Goal: Task Accomplishment & Management: Complete application form

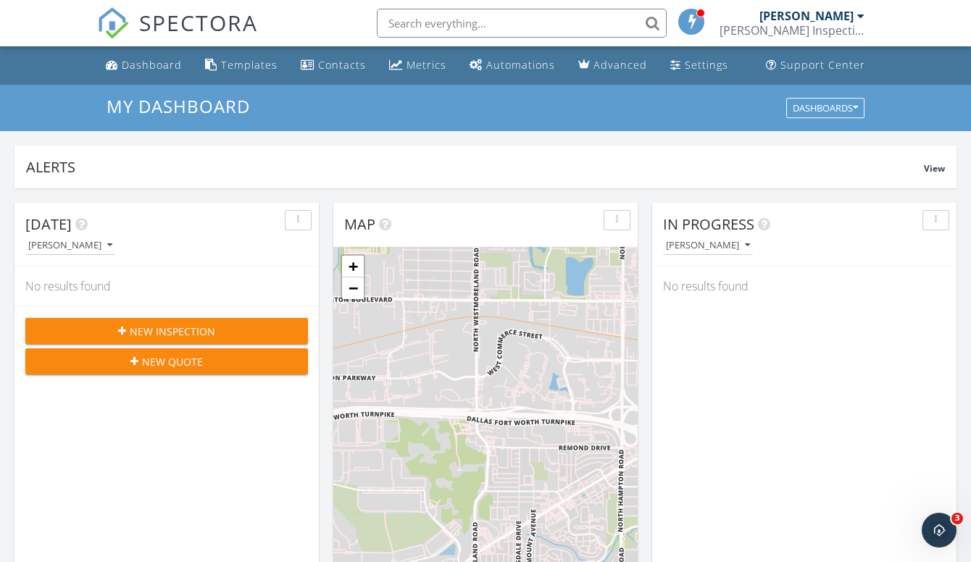
click at [149, 331] on span "New Inspection" at bounding box center [173, 331] width 86 height 15
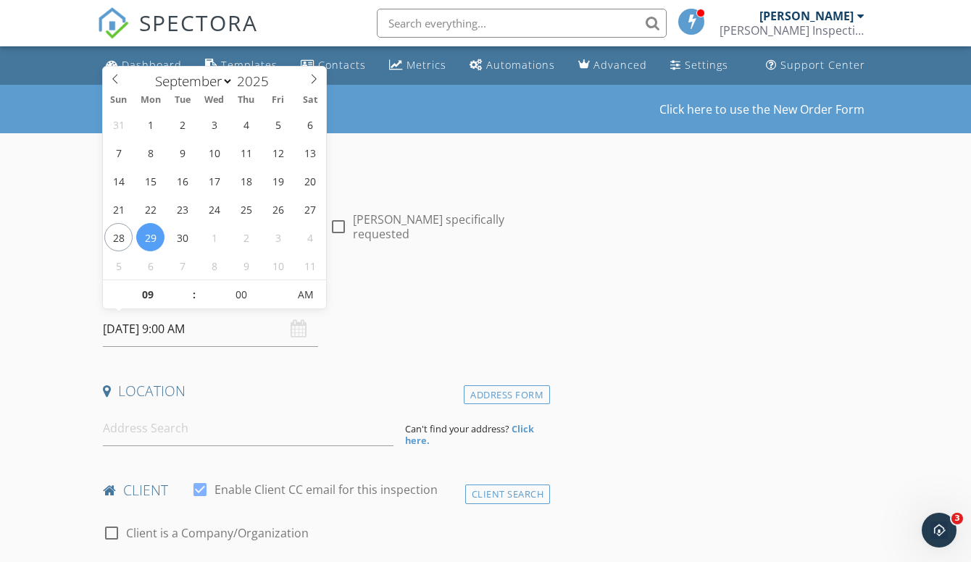
click at [188, 325] on input "[DATE] 9:00 AM" at bounding box center [210, 330] width 215 height 36
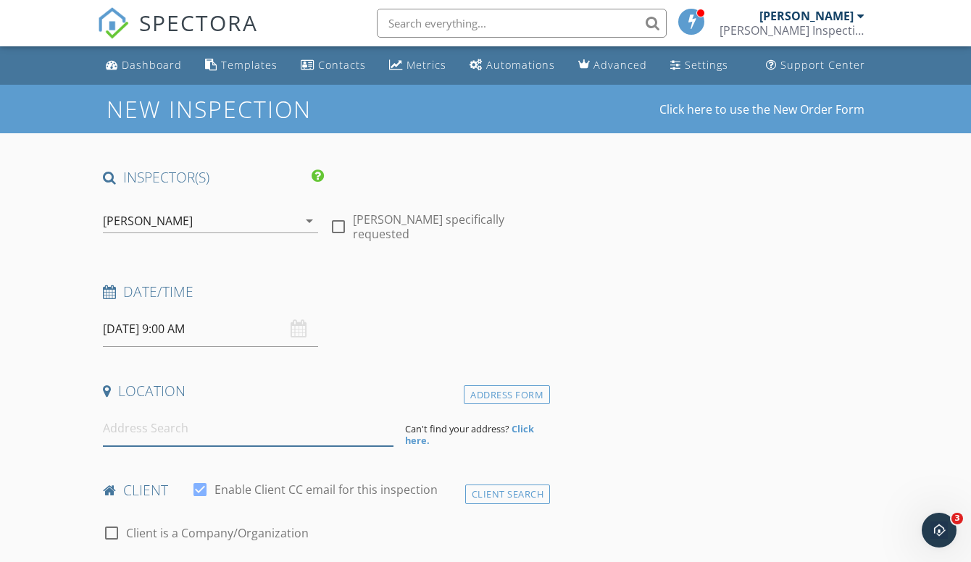
click at [284, 421] on input at bounding box center [248, 429] width 291 height 36
click at [200, 429] on input at bounding box center [248, 429] width 291 height 36
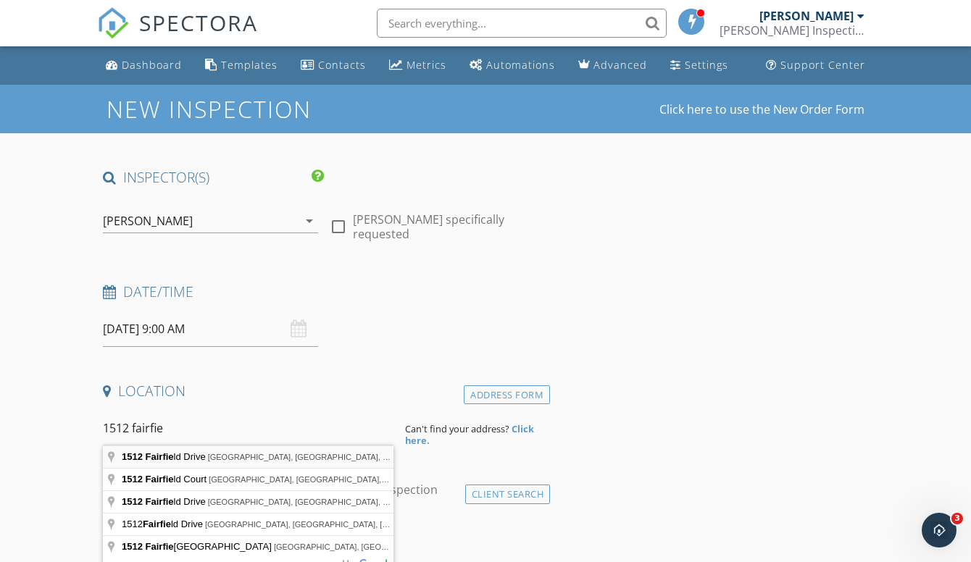
type input "[STREET_ADDRESS]"
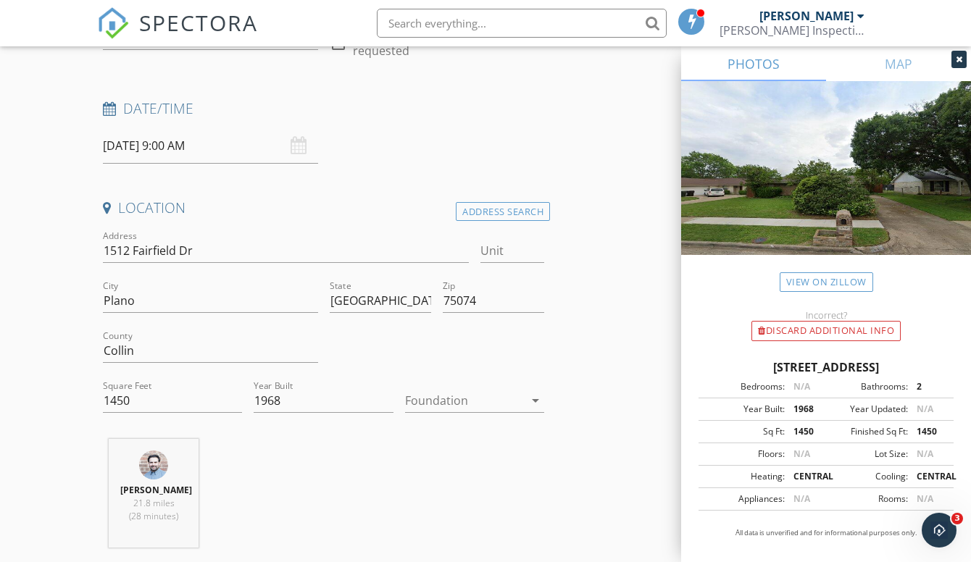
scroll to position [185, 0]
click at [503, 399] on div at bounding box center [464, 399] width 119 height 23
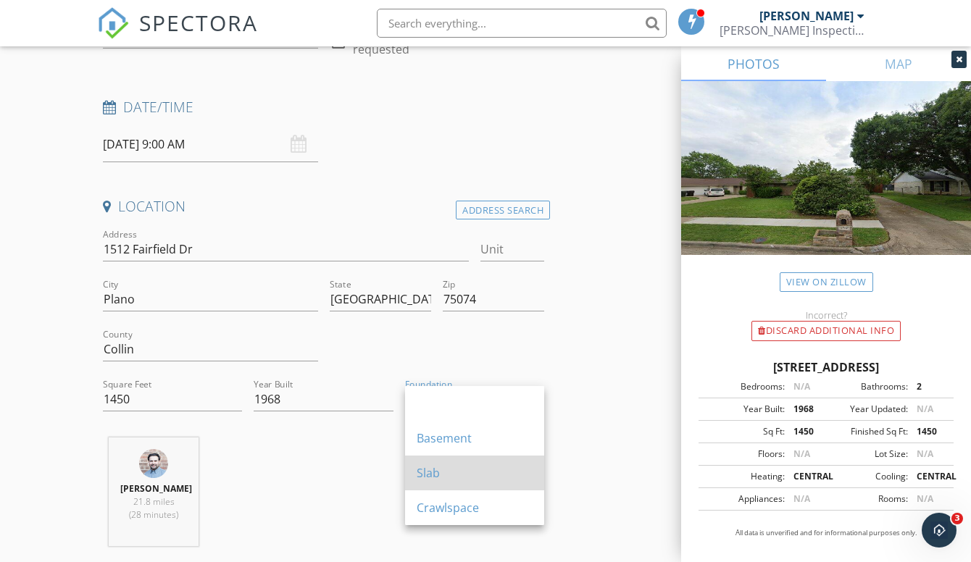
click at [445, 473] on div "Slab" at bounding box center [475, 473] width 116 height 17
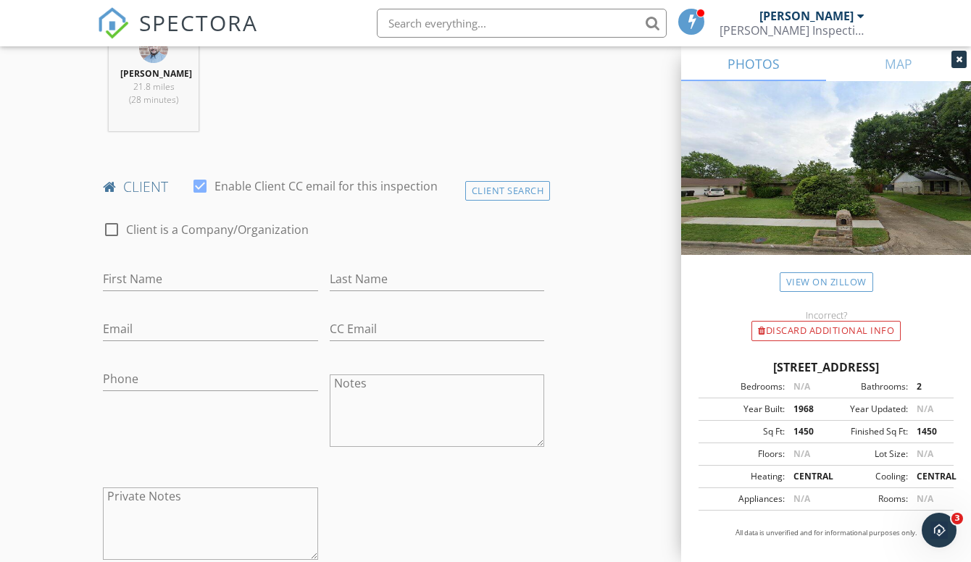
scroll to position [611, 0]
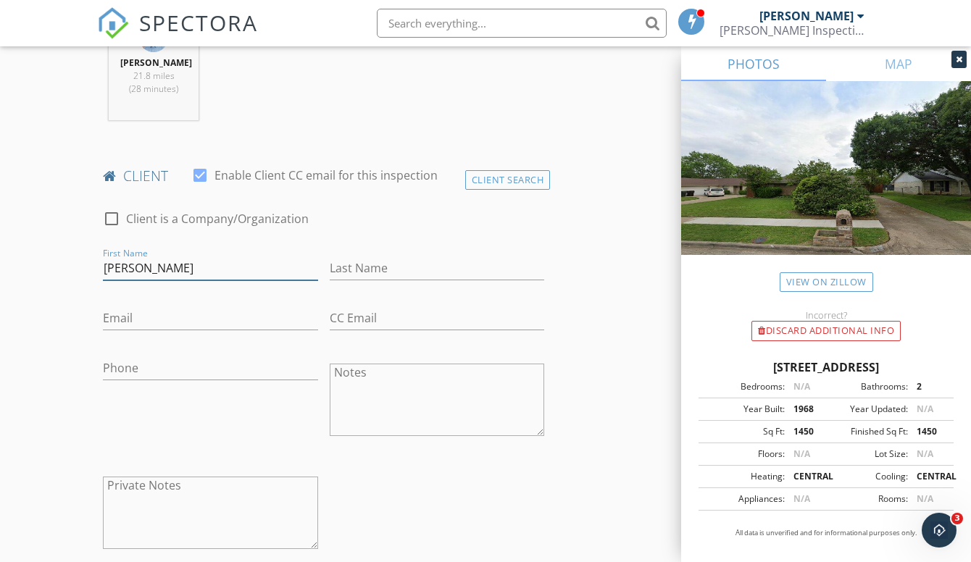
type input "[PERSON_NAME]"
type input "Rayo"
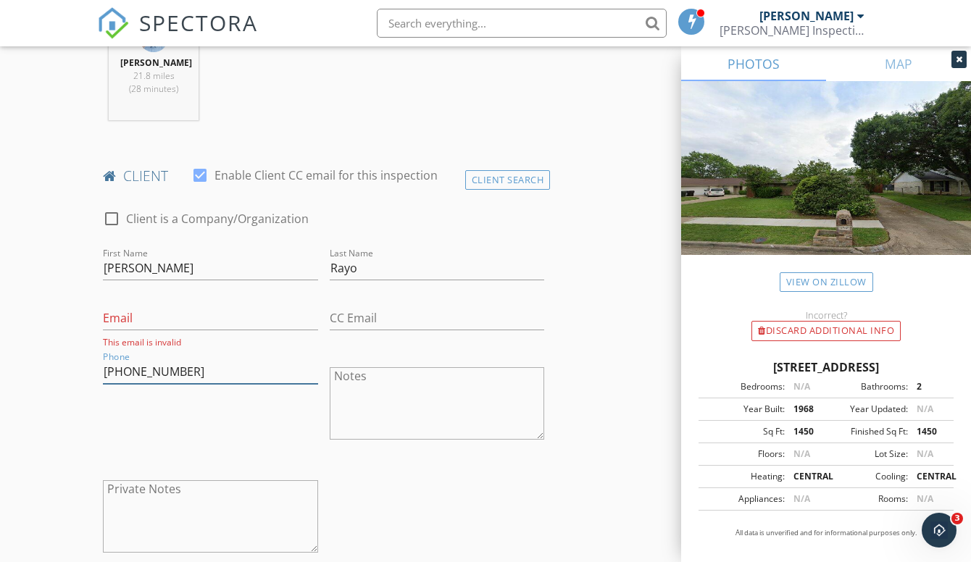
type input "[PHONE_NUMBER]"
click at [294, 396] on div at bounding box center [210, 394] width 215 height 9
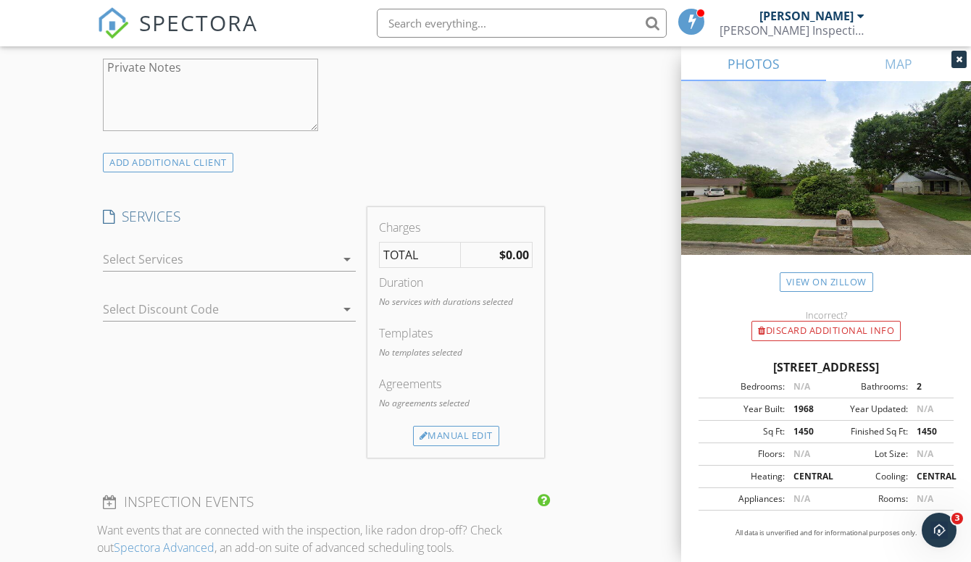
scroll to position [1037, 0]
click at [180, 261] on div at bounding box center [219, 255] width 233 height 23
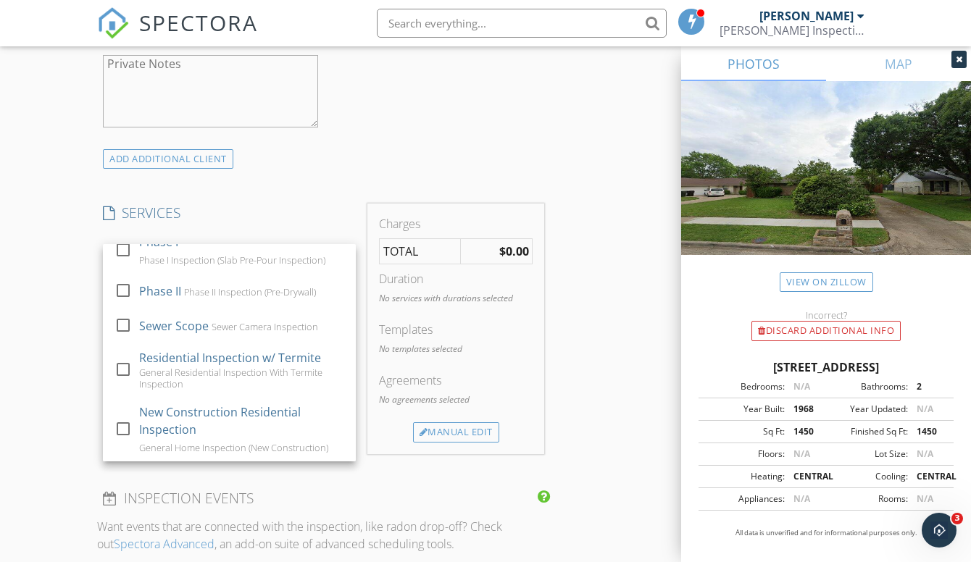
scroll to position [167, 0]
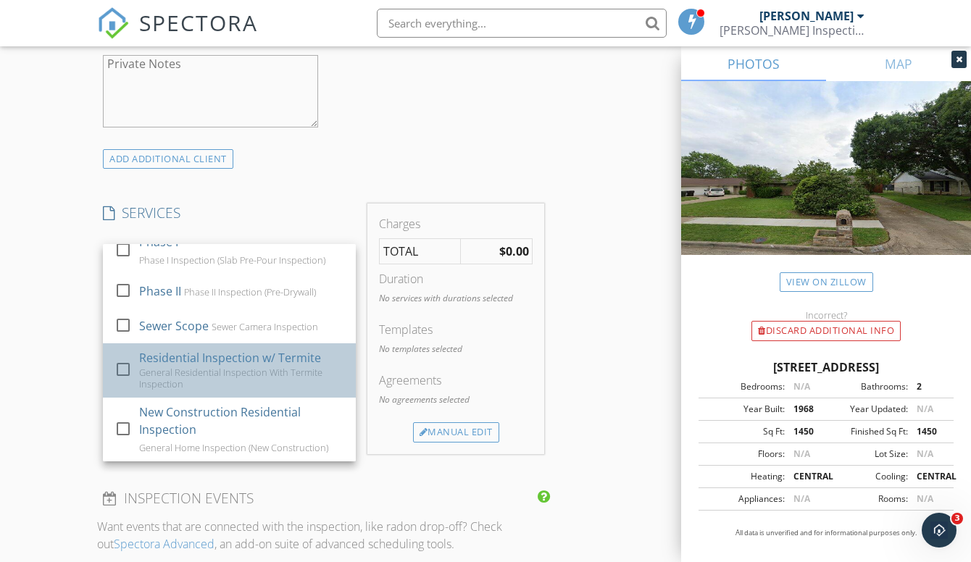
click at [220, 380] on div "General Residential Inspection With Termite Inspection" at bounding box center [241, 378] width 205 height 23
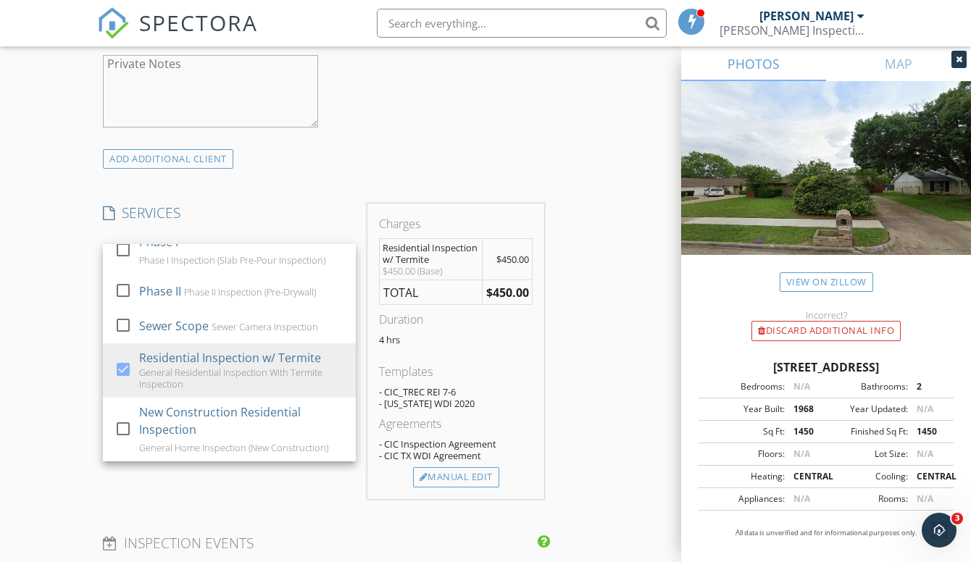
click at [564, 443] on div "INSPECTOR(S) check_box [PERSON_NAME] PRIMARY [PERSON_NAME] arrow_drop_down chec…" at bounding box center [485, 344] width 777 height 2425
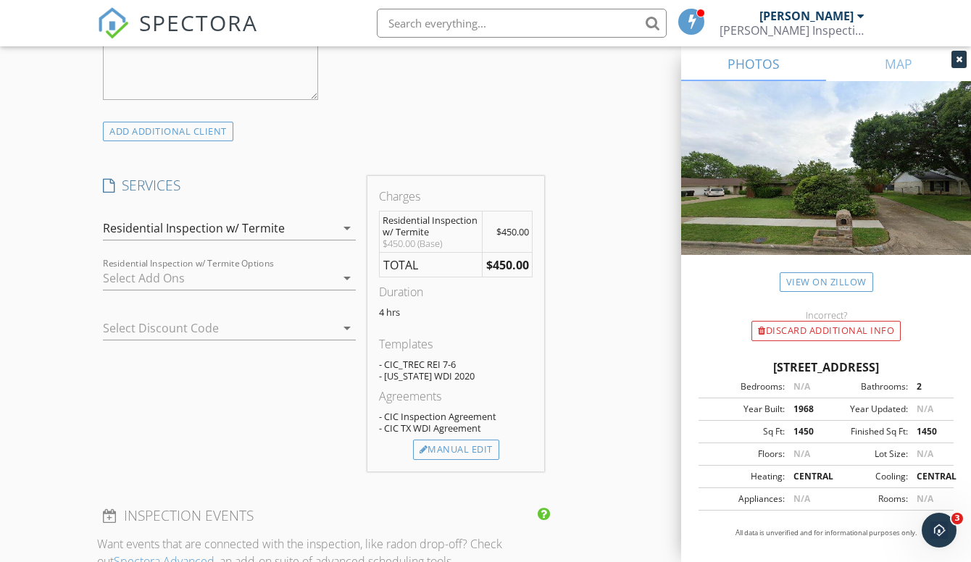
scroll to position [1088, 0]
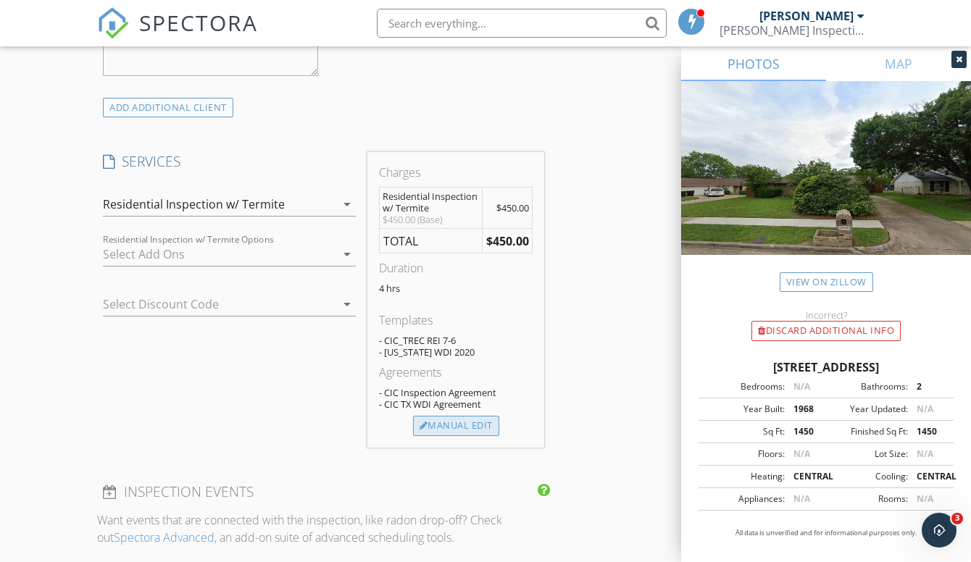
click at [473, 428] on div "Manual Edit" at bounding box center [456, 426] width 86 height 20
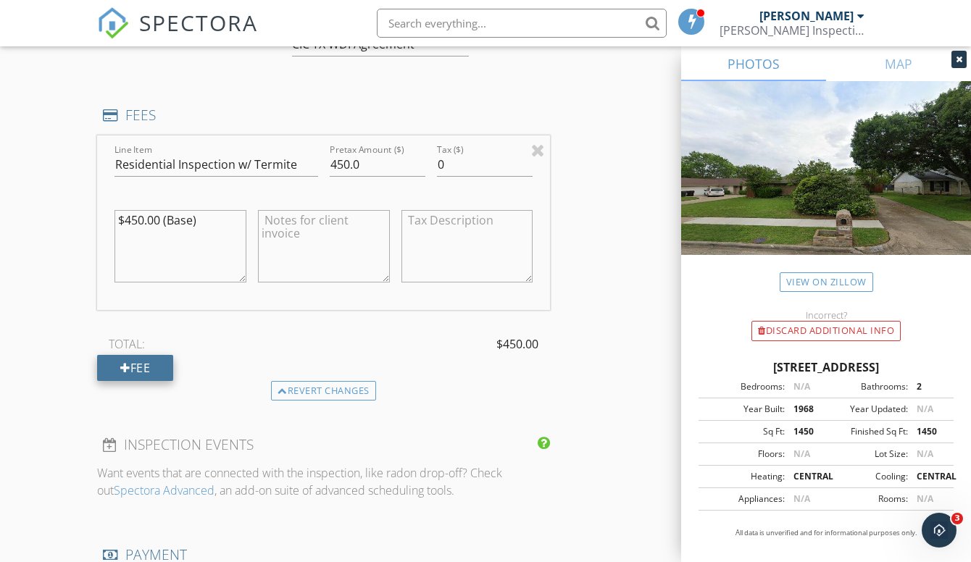
scroll to position [1285, 0]
click at [140, 360] on div "Fee" at bounding box center [135, 367] width 76 height 26
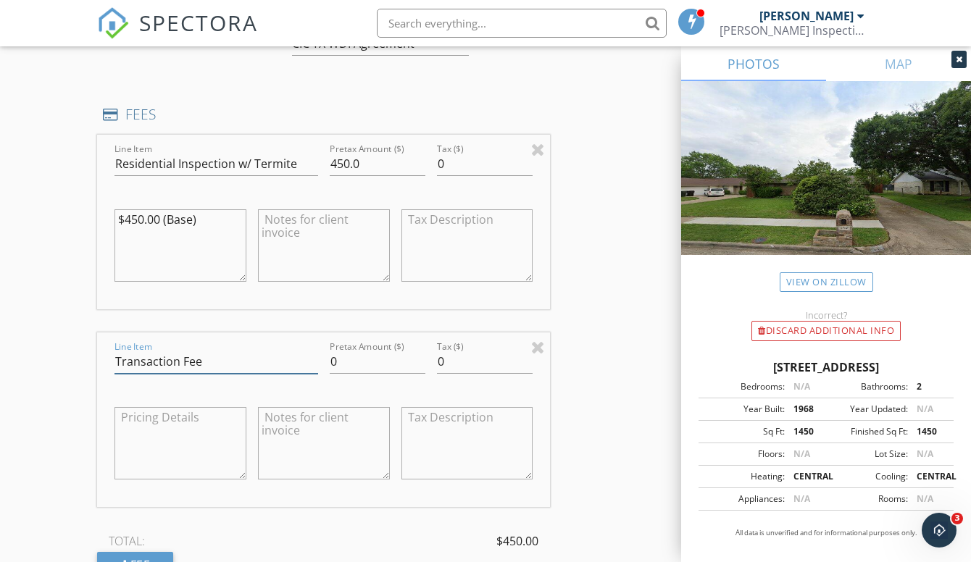
type input "Transaction Fee"
drag, startPoint x: 334, startPoint y: 358, endPoint x: 325, endPoint y: 358, distance: 9.4
click at [325, 358] on div "Pretax Amount ($) 0" at bounding box center [377, 364] width 107 height 50
type input "15.75"
click at [312, 418] on textarea at bounding box center [324, 443] width 132 height 72
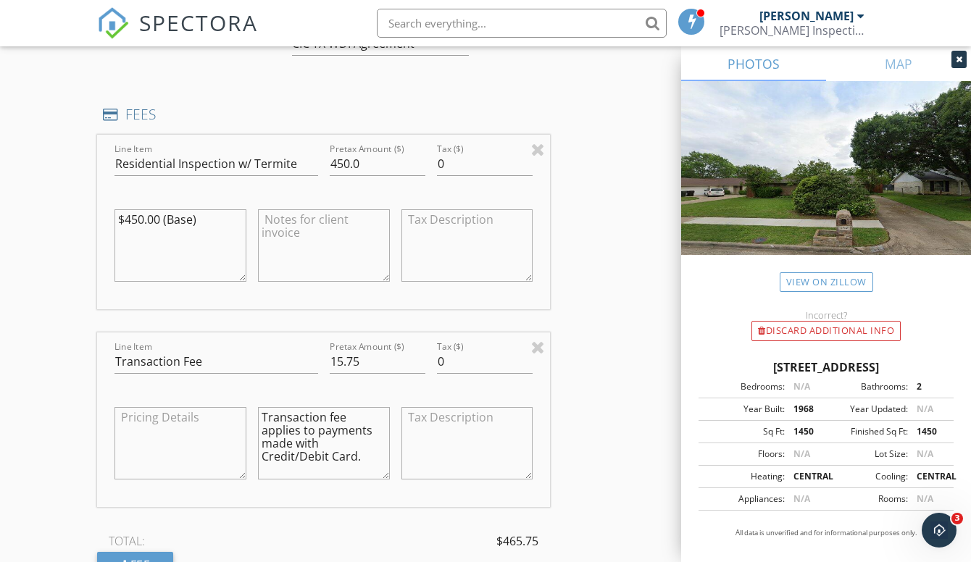
type textarea "Transaction fee applies to payments made with Credit/Debit Card."
click at [287, 259] on textarea at bounding box center [324, 245] width 132 height 72
click at [323, 231] on textarea "General Home Inspection with Infrared and WDI Inspection" at bounding box center [324, 245] width 132 height 72
click at [323, 244] on textarea "General Home Inspection (800-1999sqft) with Infrared and WDI Inspection" at bounding box center [324, 245] width 132 height 72
type textarea "General Home Inspection (800-1999sqft) With Infrared and WDI Inspection"
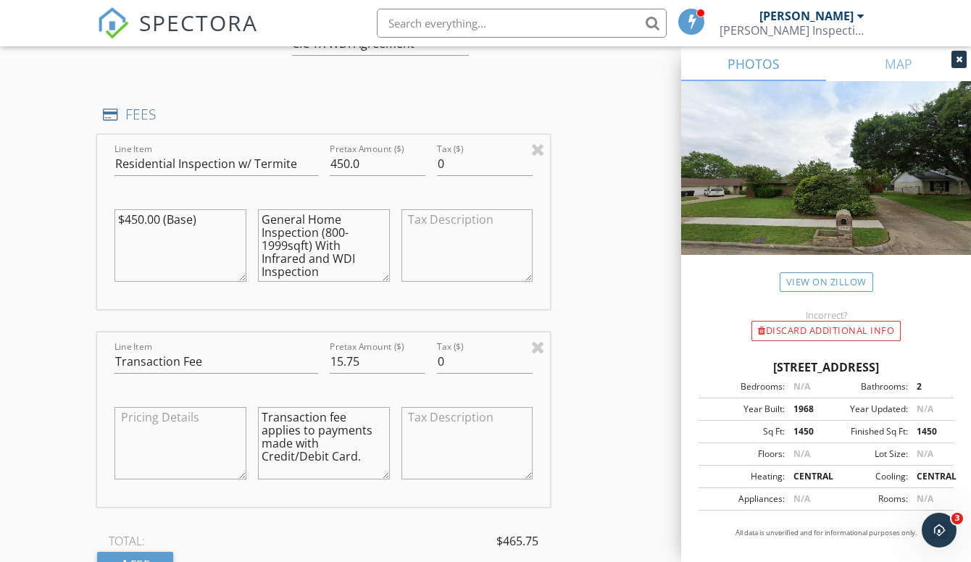
click at [573, 313] on div "INSPECTOR(S) check_box Alfio Cocco PRIMARY Alfio Cocco arrow_drop_down check_bo…" at bounding box center [485, 269] width 777 height 2773
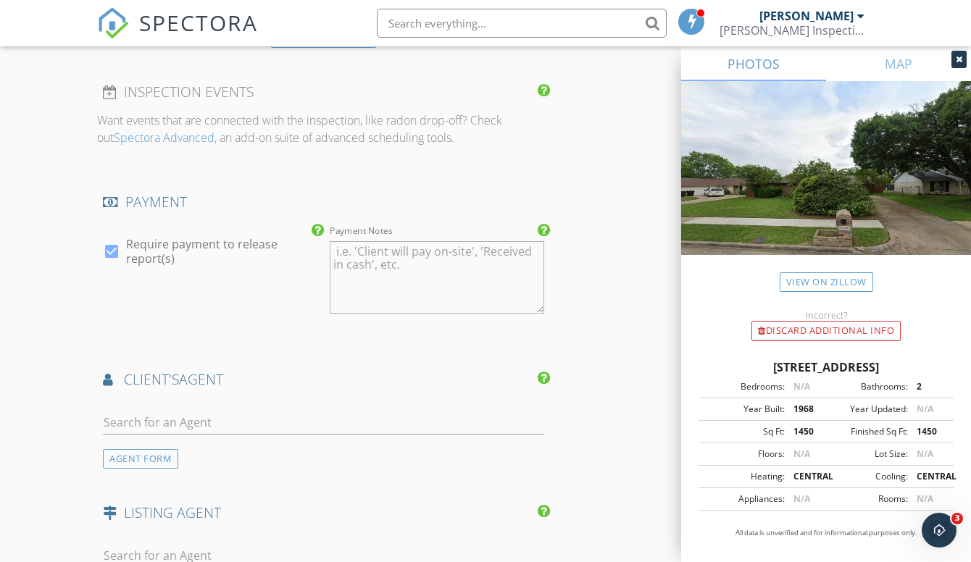
scroll to position [1836, 0]
click at [210, 415] on input "text" at bounding box center [323, 422] width 441 height 24
type input "Carlo"
drag, startPoint x: 210, startPoint y: 415, endPoint x: 222, endPoint y: 449, distance: 36.0
click at [222, 449] on li "Carlos Arochi LPT Realty" at bounding box center [324, 454] width 440 height 41
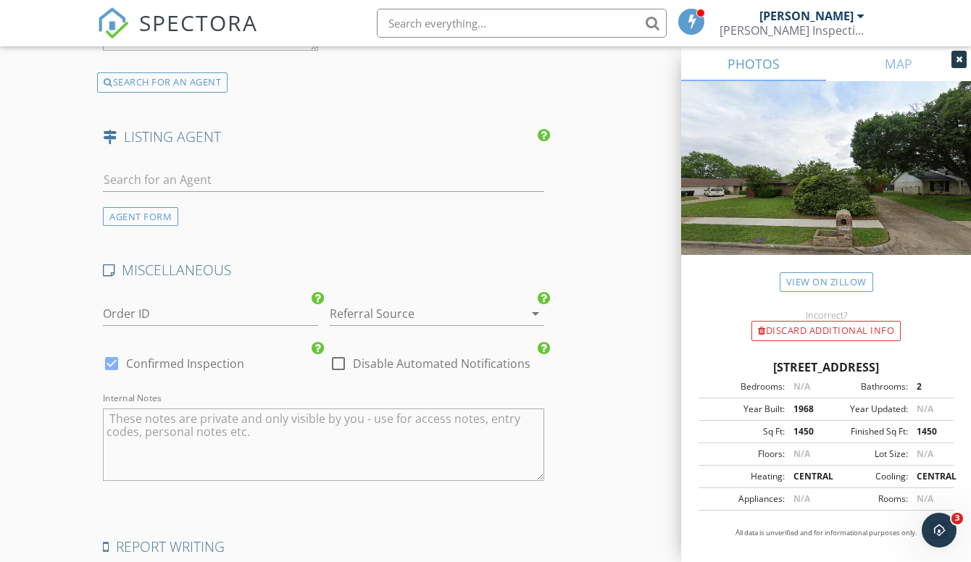
scroll to position [2548, 0]
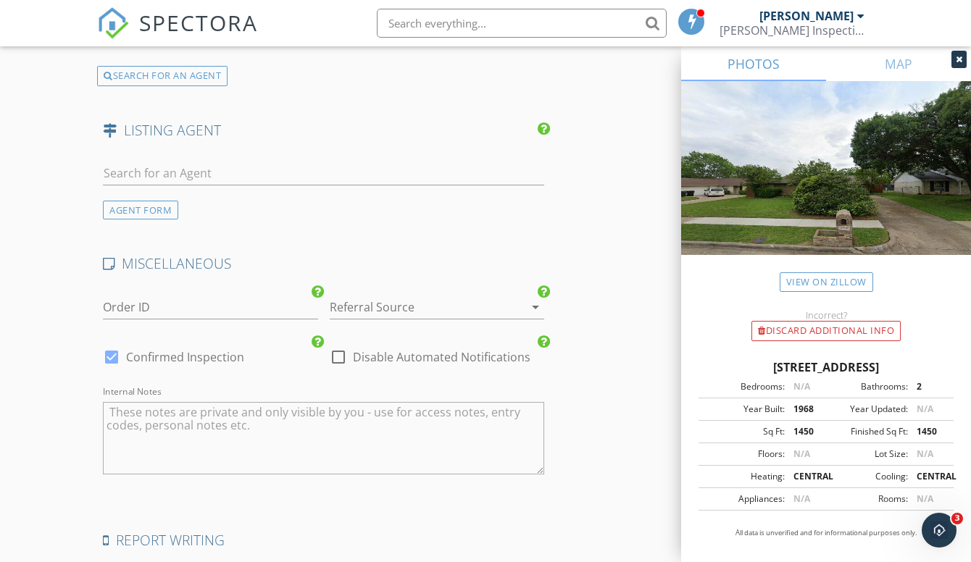
click at [515, 300] on div at bounding box center [515, 307] width 17 height 17
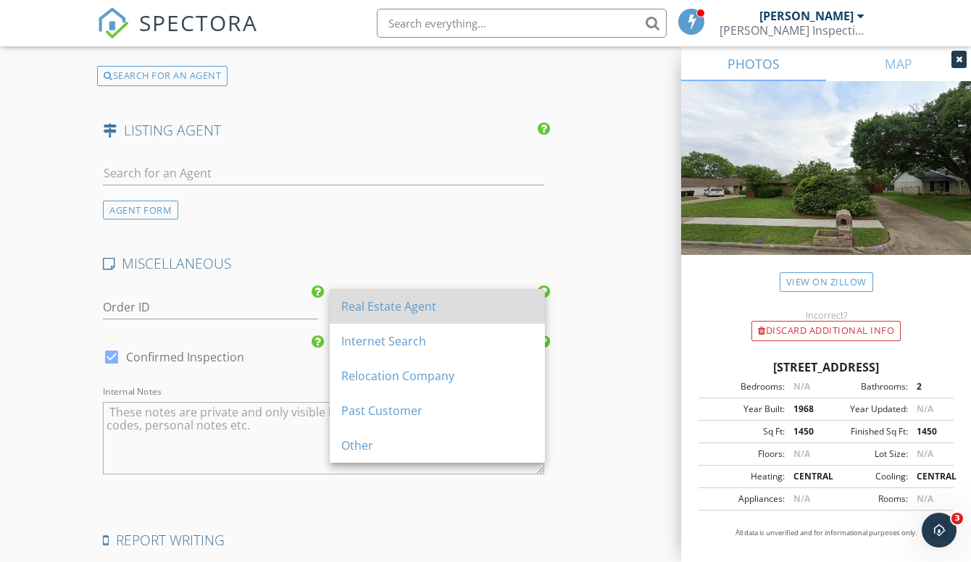
click at [448, 304] on div "Real Estate Agent" at bounding box center [437, 306] width 192 height 17
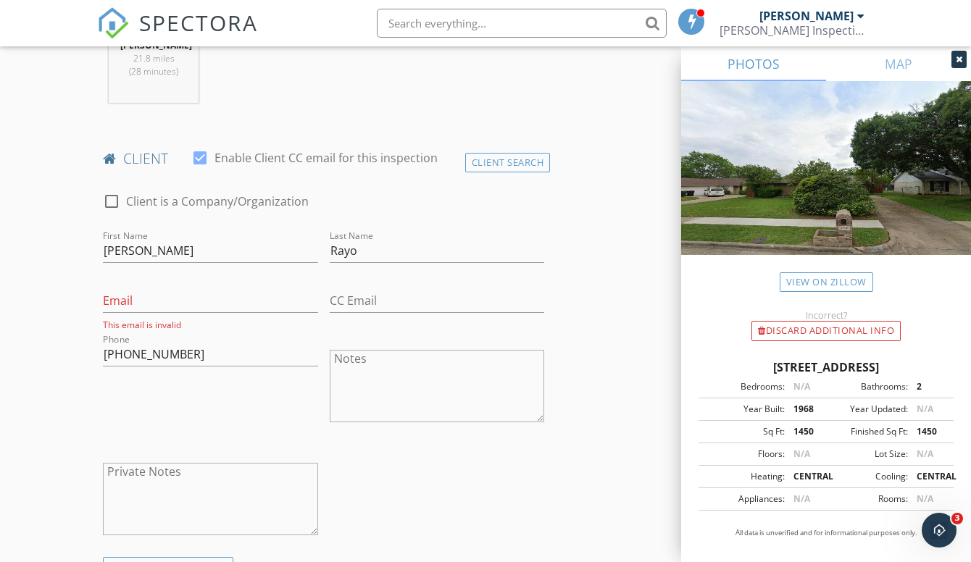
scroll to position [628, 0]
click at [186, 303] on input "Email" at bounding box center [210, 302] width 215 height 24
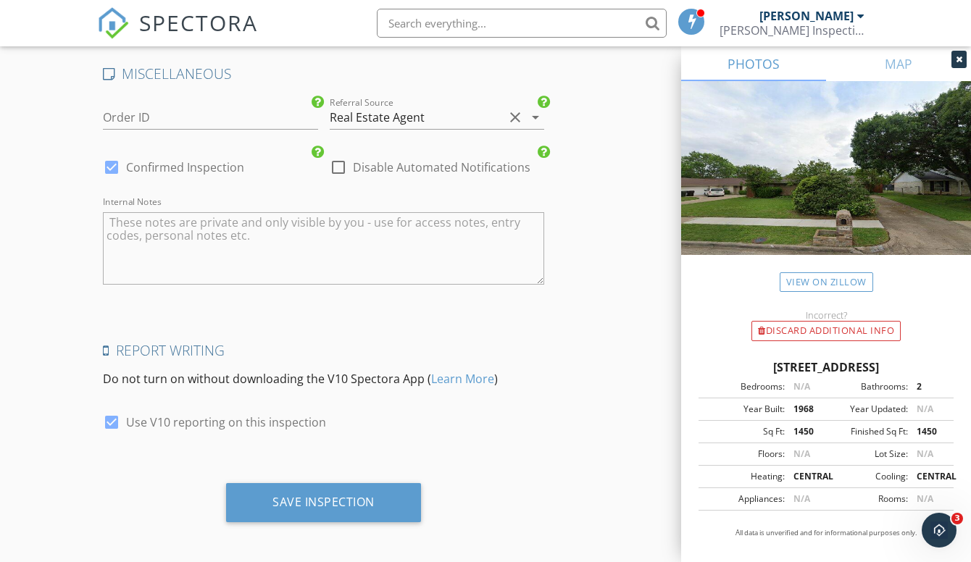
scroll to position [2733, 0]
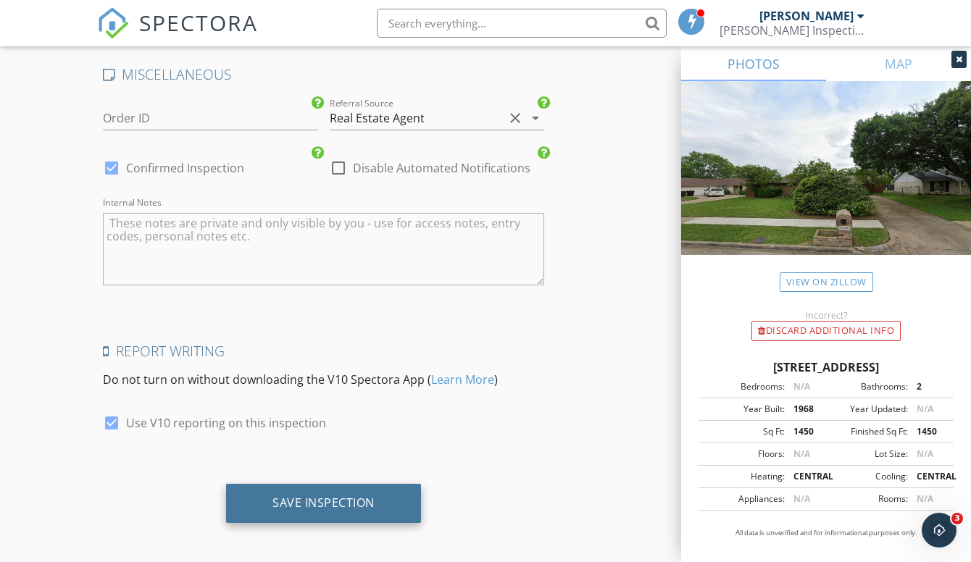
type input "[EMAIL_ADDRESS][DOMAIN_NAME]"
click at [352, 496] on div "Save Inspection" at bounding box center [324, 503] width 102 height 14
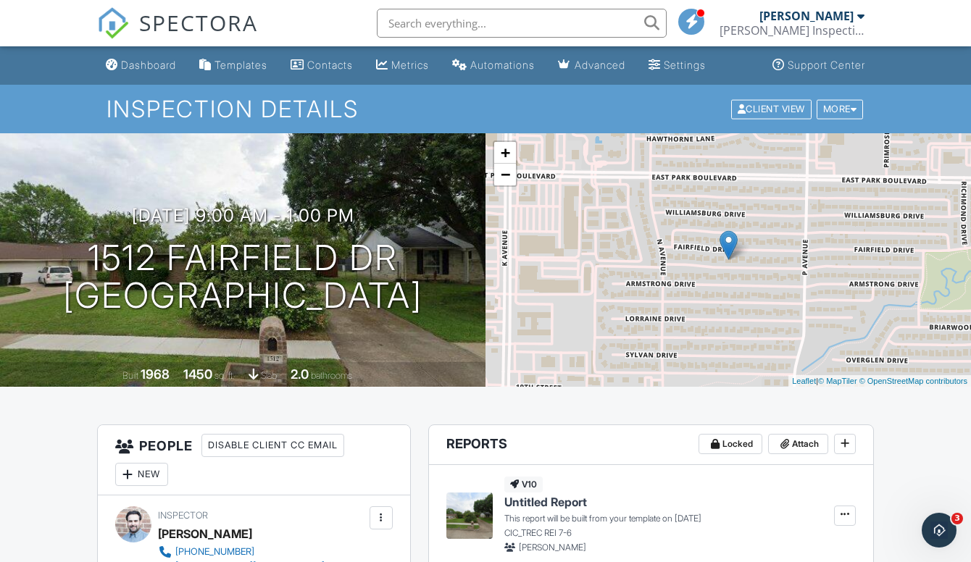
click at [805, 28] on div "[PERSON_NAME] Inspection LLC" at bounding box center [792, 30] width 145 height 14
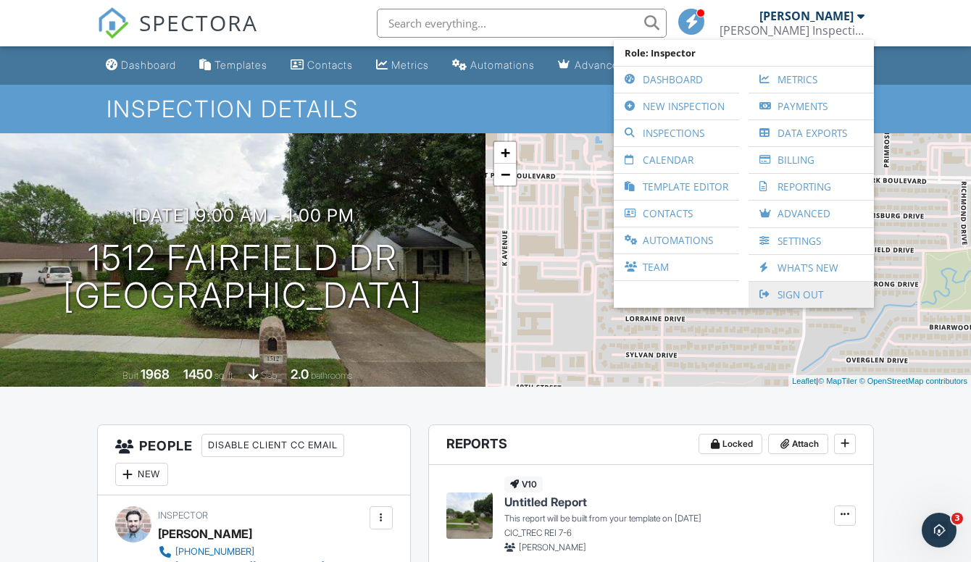
click at [867, 282] on link "Sign Out" at bounding box center [811, 295] width 111 height 26
